Goal: Task Accomplishment & Management: Complete application form

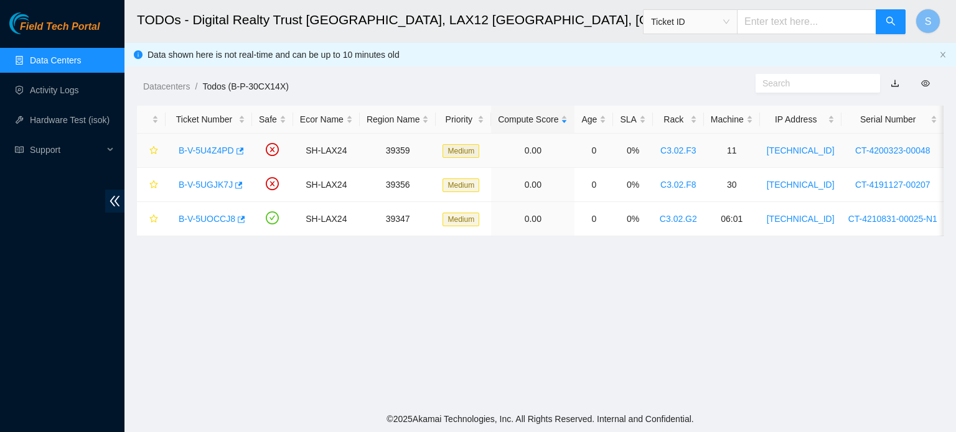
scroll to position [112, 0]
click at [77, 88] on link "Activity Logs" at bounding box center [54, 90] width 49 height 10
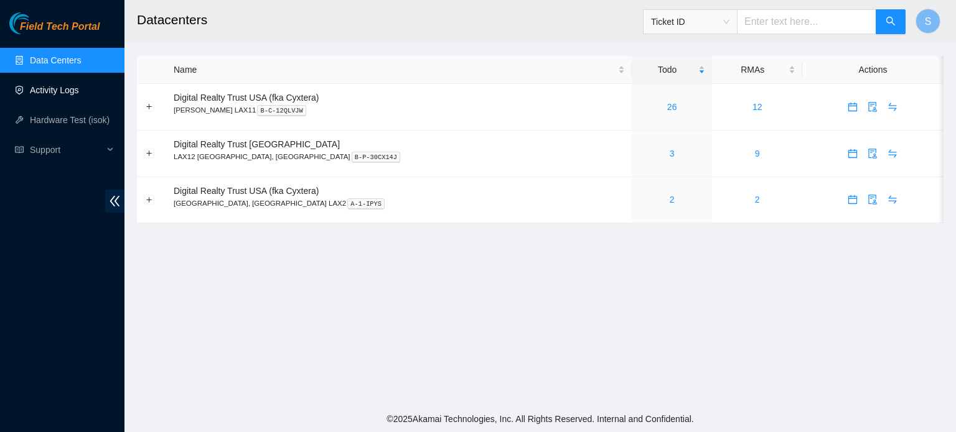
click at [79, 90] on link "Activity Logs" at bounding box center [54, 90] width 49 height 10
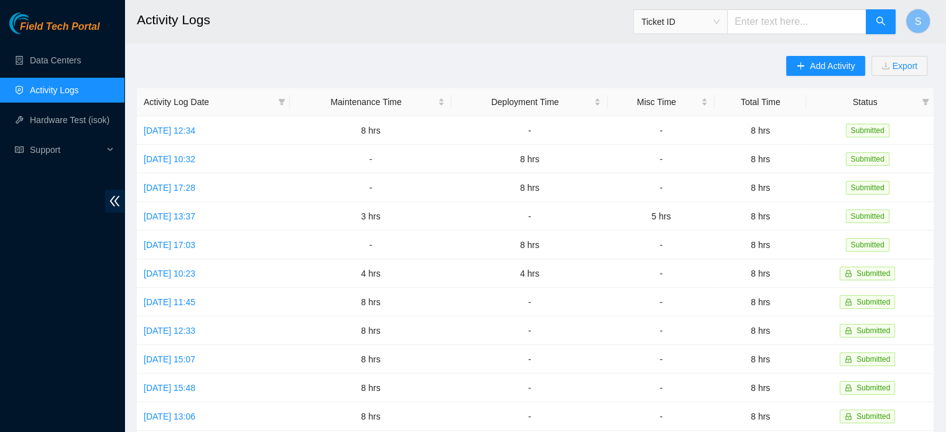
click at [797, 52] on main "Activity Logs Ticket ID S Add Activity Export Activity Log Date Maintenance Tim…" at bounding box center [535, 370] width 822 height 741
click at [799, 62] on icon "plus" at bounding box center [800, 66] width 9 height 9
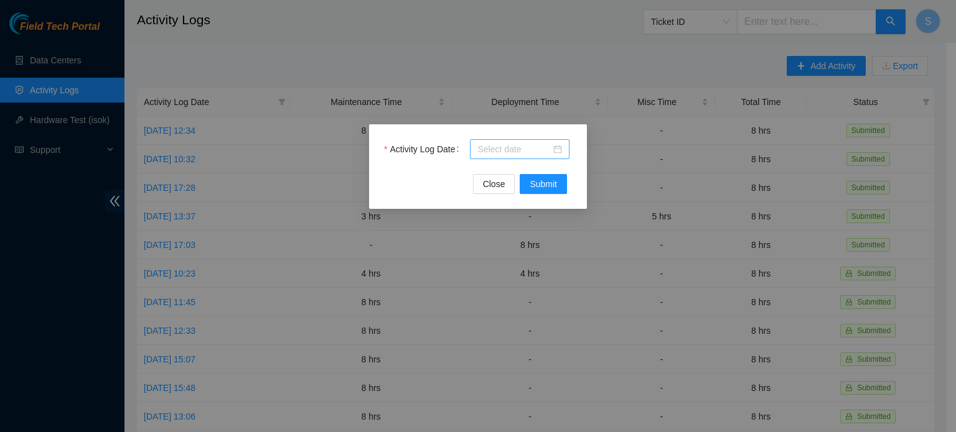
click at [515, 139] on div at bounding box center [520, 149] width 100 height 20
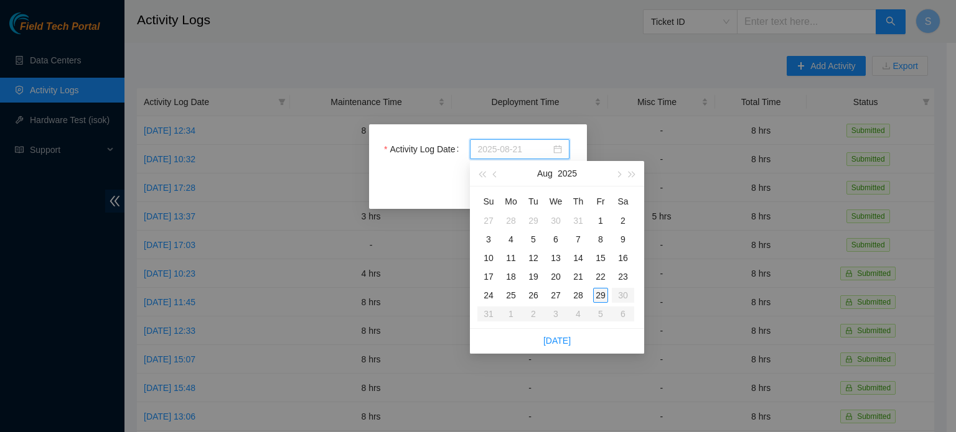
type input "2025-08-29"
click at [601, 293] on div "29" at bounding box center [600, 295] width 15 height 15
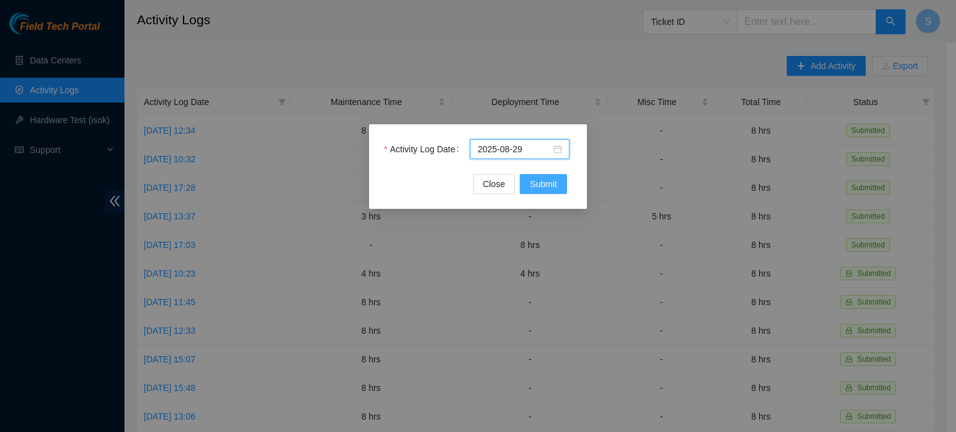
click at [553, 193] on button "Submit" at bounding box center [543, 184] width 47 height 20
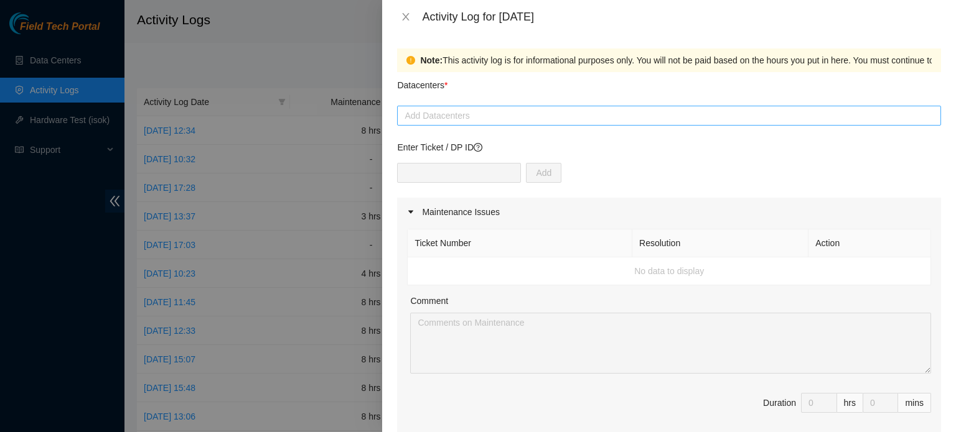
click at [513, 111] on div at bounding box center [669, 115] width 538 height 15
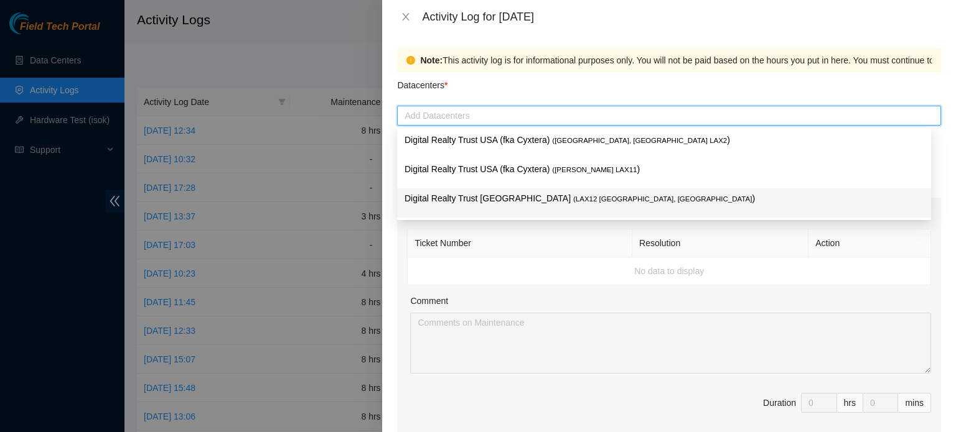
click at [573, 203] on span "( LAX12 [GEOGRAPHIC_DATA], [GEOGRAPHIC_DATA]" at bounding box center [662, 198] width 179 height 7
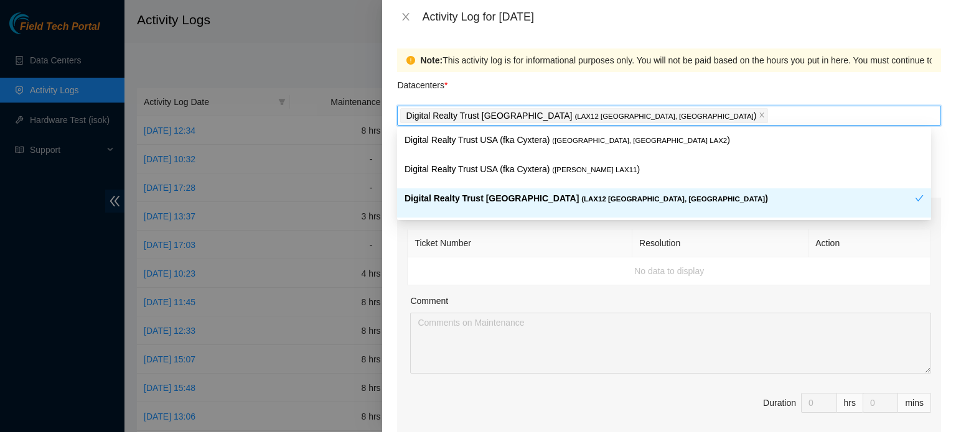
click at [776, 286] on div "Ticket Number Resolution Action No data to display Comment Duration 0 hrs 0 mins" at bounding box center [669, 333] width 544 height 215
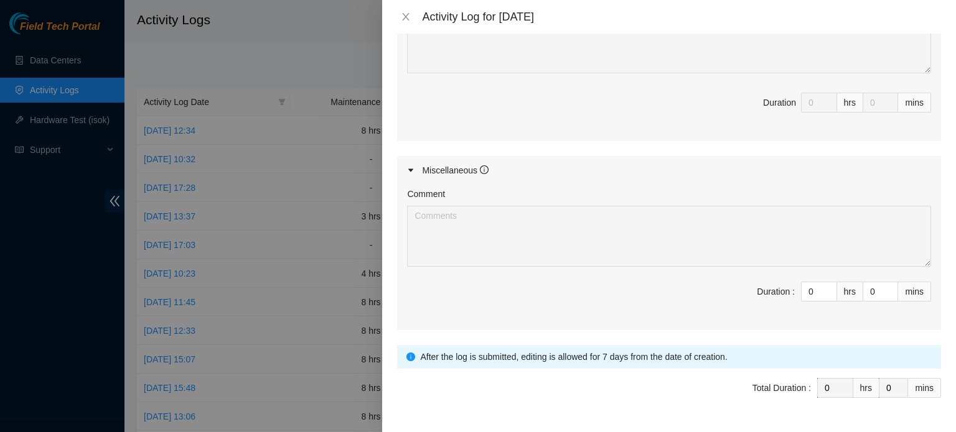
scroll to position [560, 0]
click at [806, 295] on input "0" at bounding box center [818, 291] width 35 height 19
type input "8"
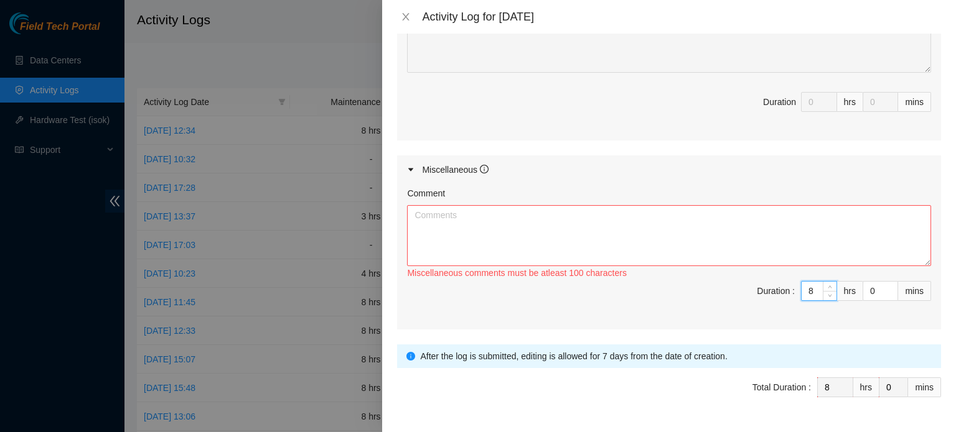
type input "8"
click at [791, 235] on textarea "Comment" at bounding box center [669, 235] width 524 height 61
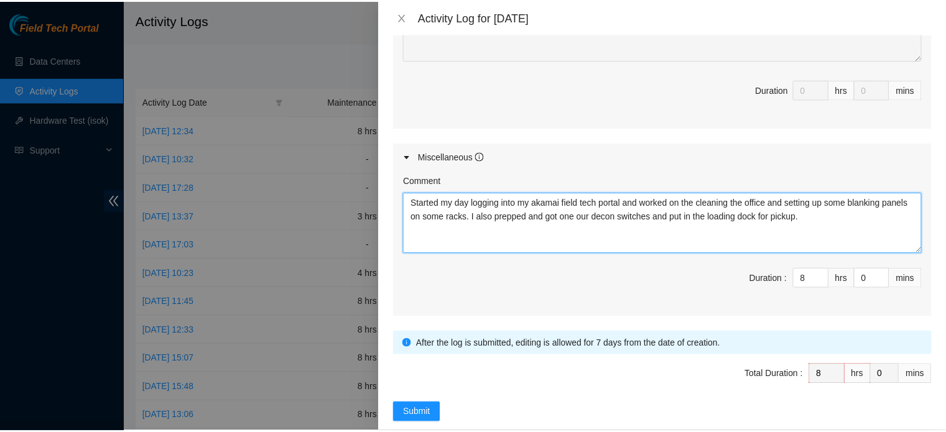
scroll to position [589, 0]
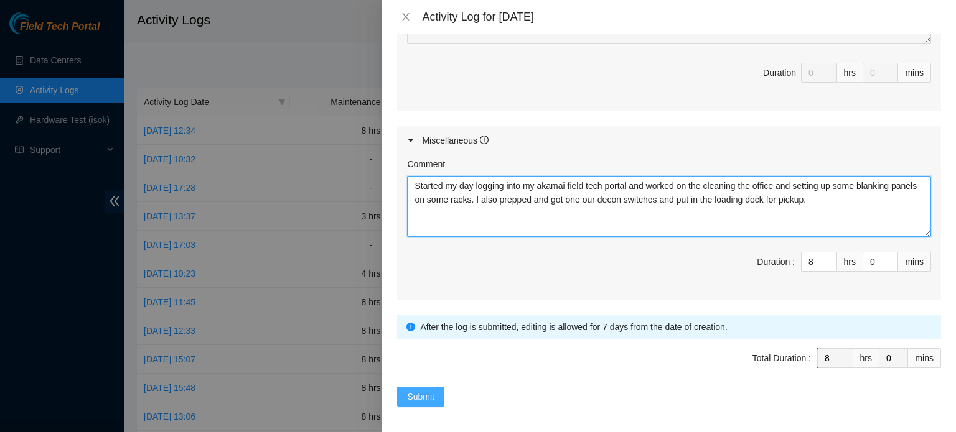
type textarea "Started my day logging into my akamai field tech portal and worked on the clean…"
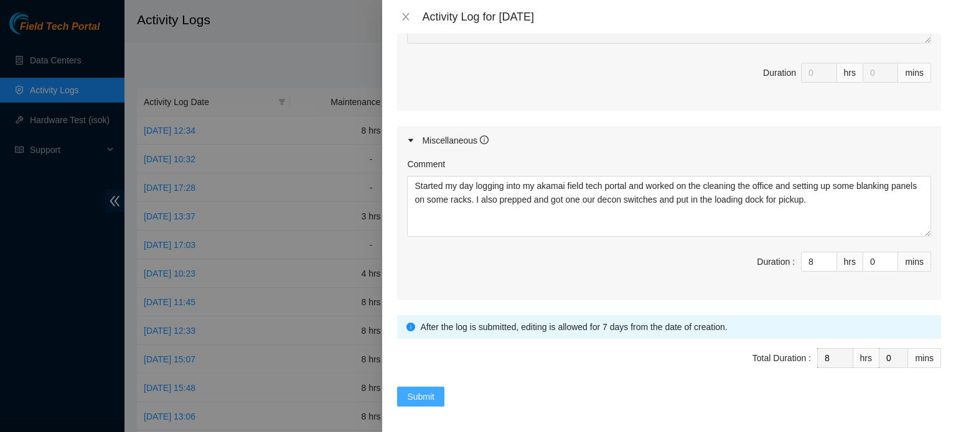
click at [421, 390] on span "Submit" at bounding box center [420, 397] width 27 height 14
